Goal: Navigation & Orientation: Find specific page/section

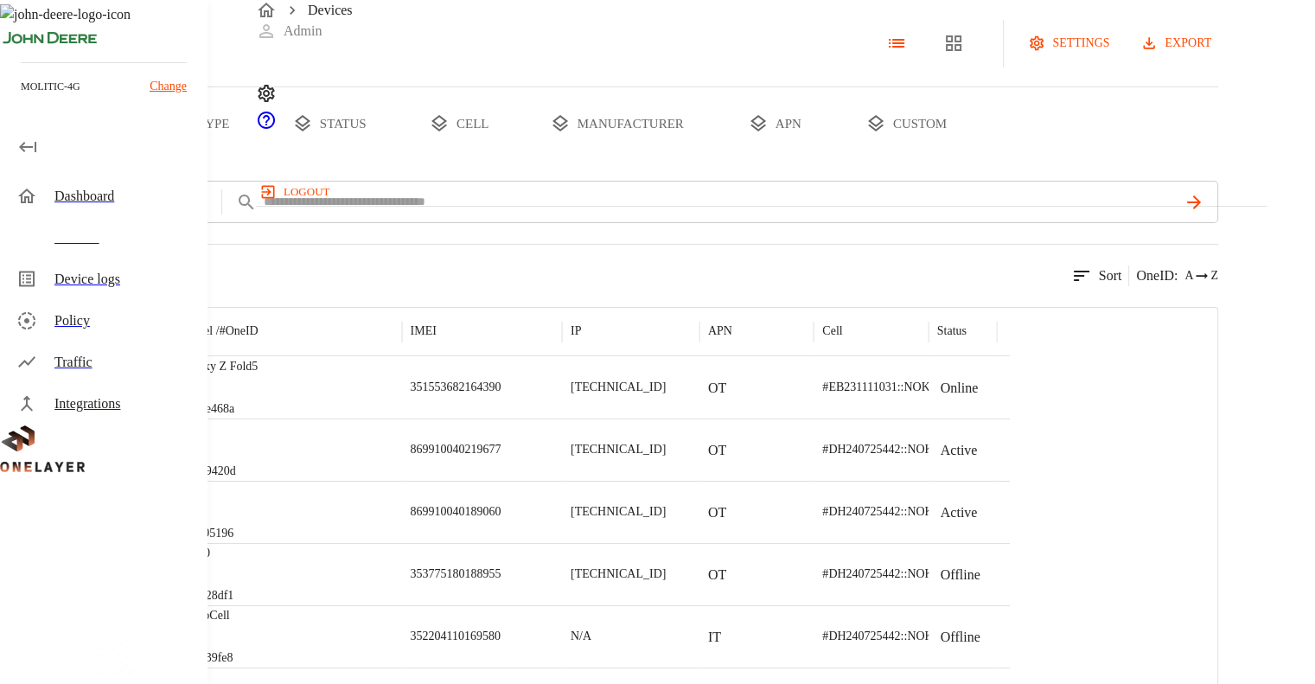
click at [169, 83] on p "Change" at bounding box center [168, 86] width 37 height 18
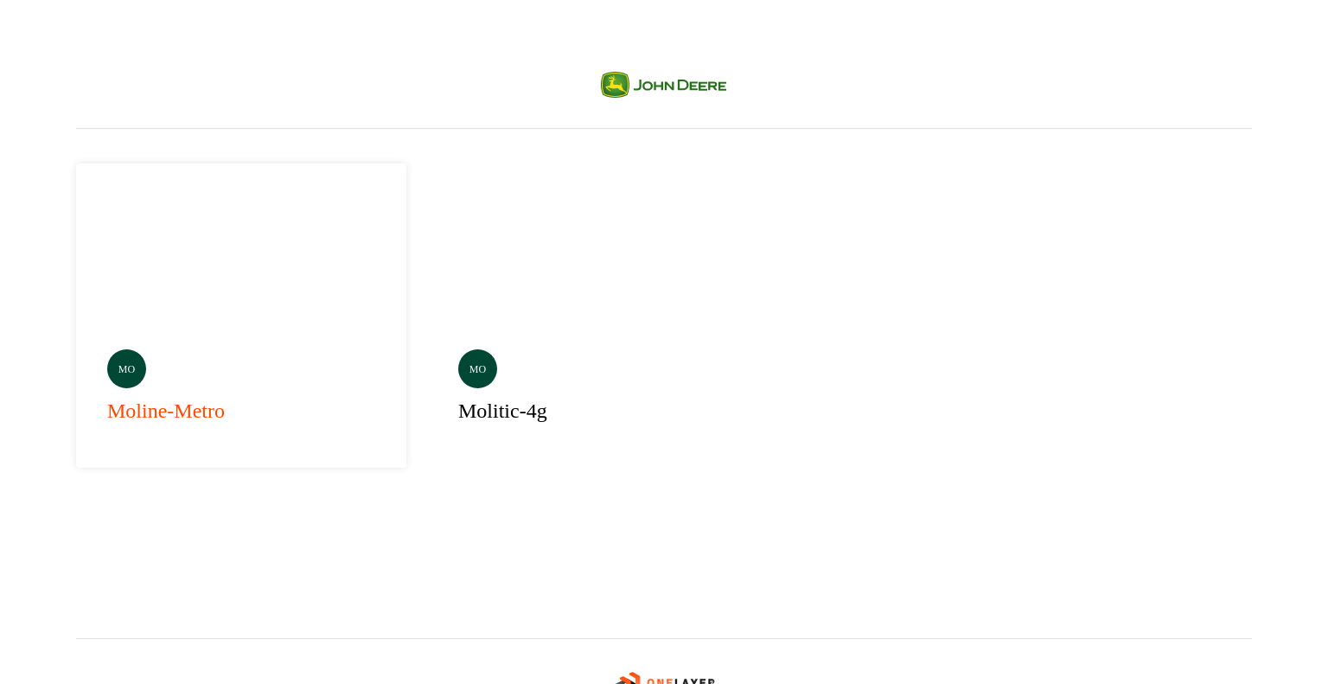
click at [242, 258] on div "mo moline-metro" at bounding box center [241, 315] width 330 height 304
